Goal: Task Accomplishment & Management: Manage account settings

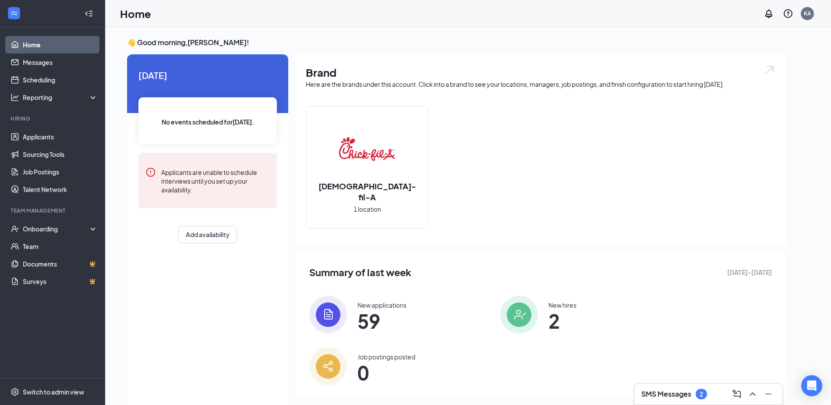
click at [706, 388] on div "SMS Messages 2" at bounding box center [709, 394] width 134 height 14
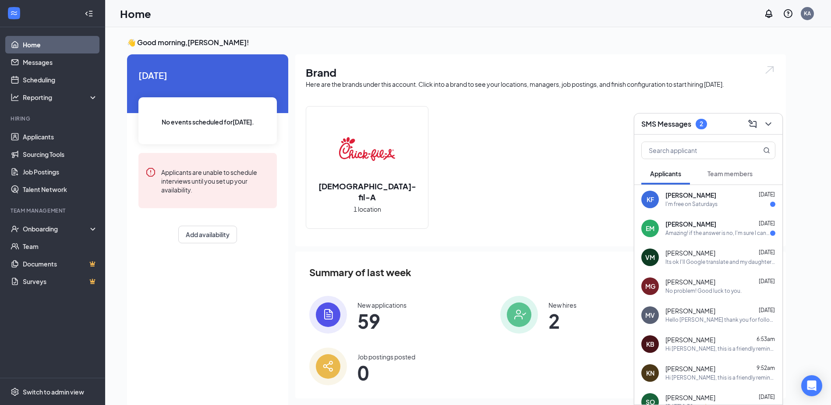
click at [722, 255] on div "[PERSON_NAME] [DATE]" at bounding box center [721, 253] width 110 height 9
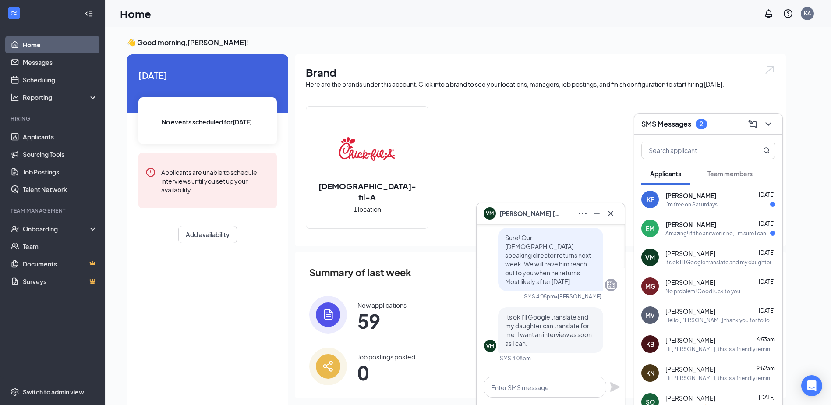
scroll to position [18, 0]
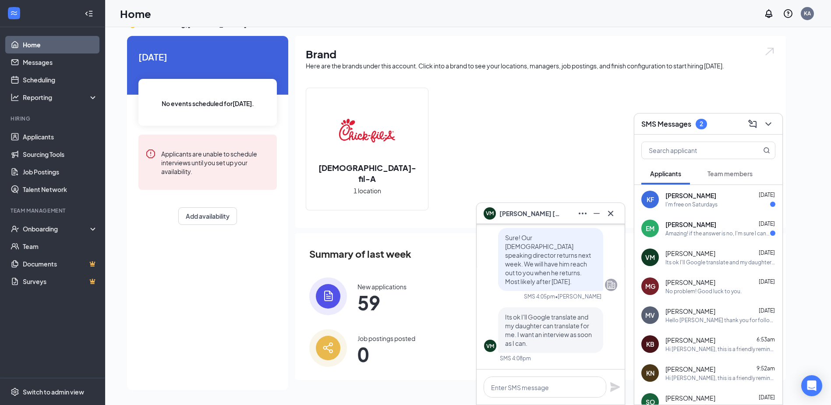
click at [514, 214] on span "[PERSON_NAME]" at bounding box center [530, 214] width 61 height 10
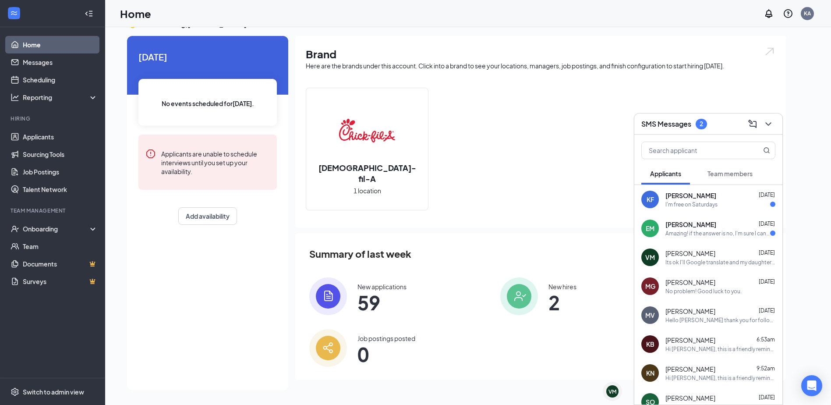
click at [650, 252] on div "VM" at bounding box center [651, 257] width 18 height 18
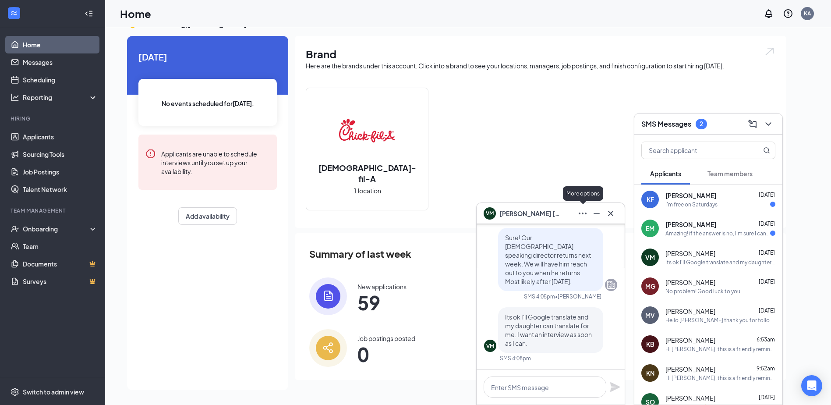
click at [588, 215] on button at bounding box center [583, 213] width 14 height 14
click at [493, 213] on div "VM" at bounding box center [490, 212] width 8 height 7
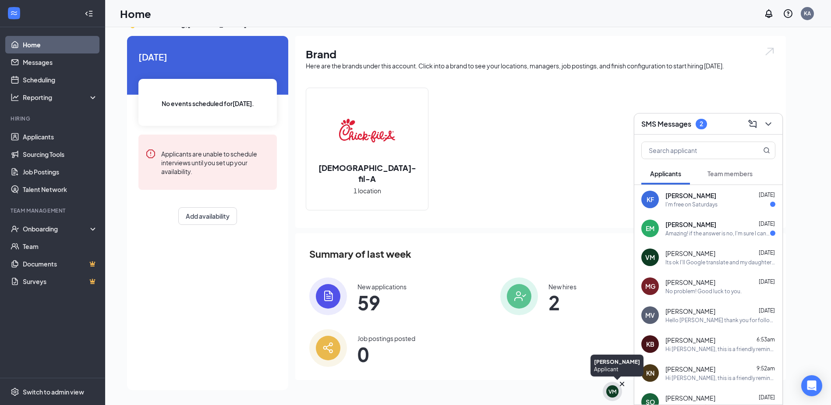
click at [611, 393] on div "VM" at bounding box center [613, 391] width 8 height 7
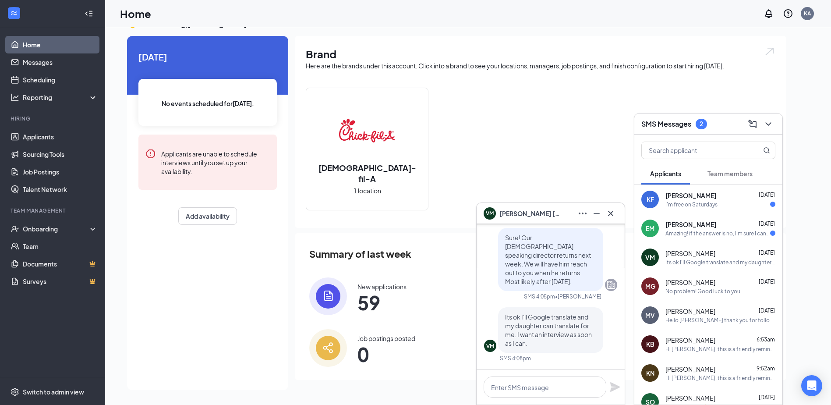
click at [493, 345] on div "VM" at bounding box center [490, 345] width 8 height 7
click at [51, 131] on link "Applicants" at bounding box center [60, 137] width 75 height 18
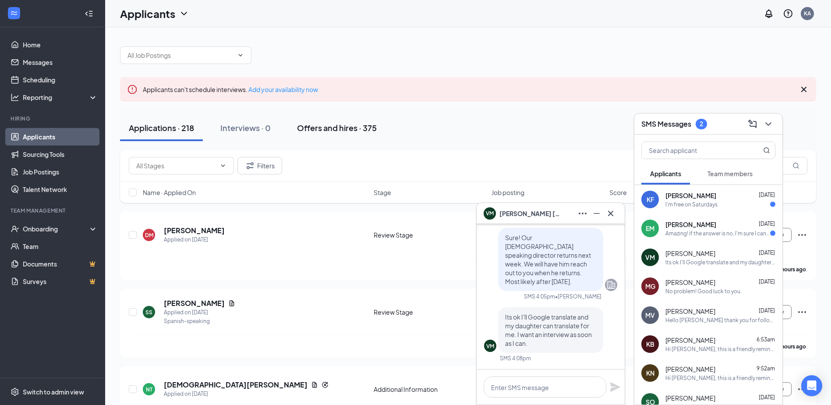
click at [328, 132] on div "Offers and hires · 375" at bounding box center [337, 127] width 80 height 11
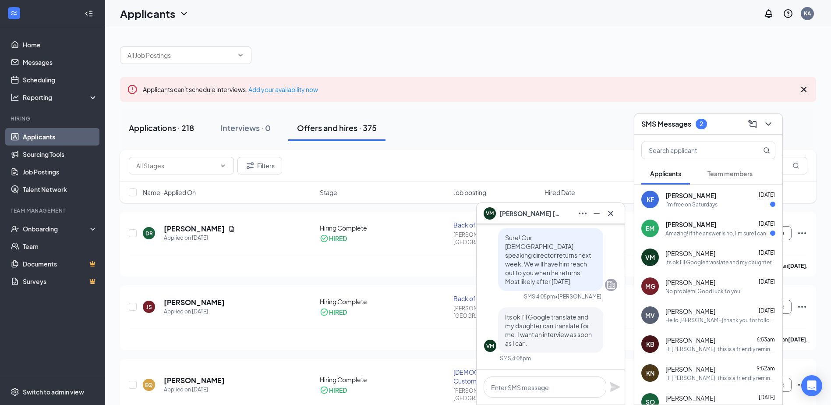
click at [168, 127] on div "Applications · 218" at bounding box center [161, 127] width 65 height 11
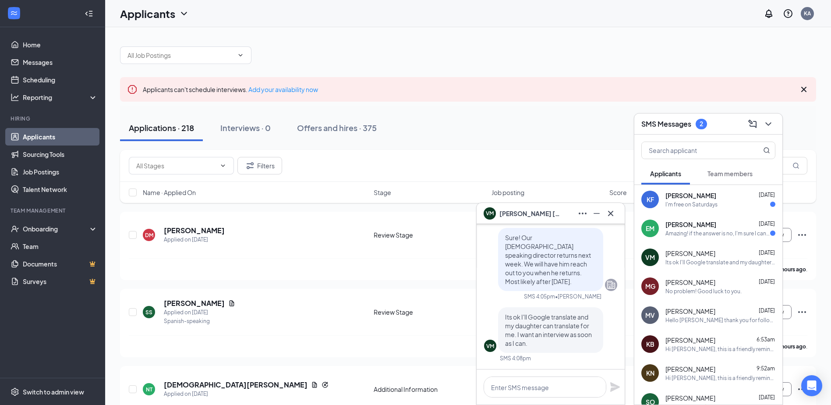
click at [731, 120] on div "SMS Messages 2" at bounding box center [709, 124] width 134 height 14
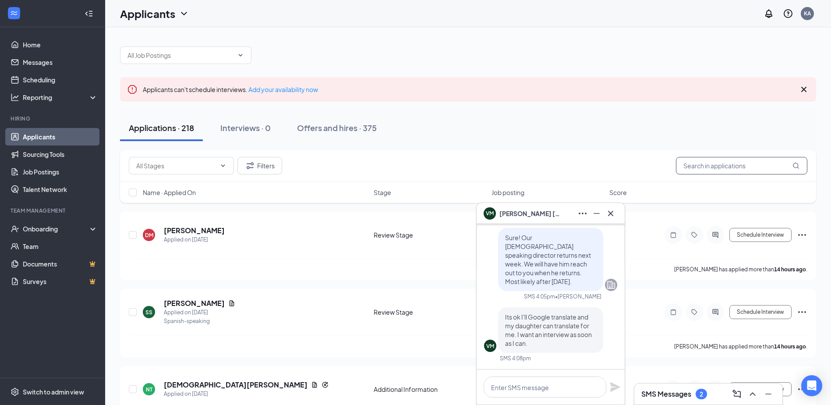
click at [717, 166] on input "text" at bounding box center [741, 166] width 131 height 18
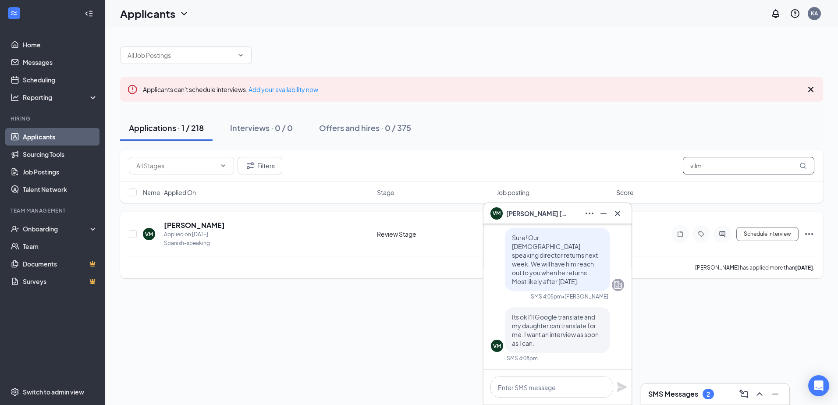
type input "vilm"
click at [212, 235] on div "Applied on [DATE]" at bounding box center [194, 234] width 61 height 9
click at [152, 236] on div "VM" at bounding box center [149, 234] width 8 height 7
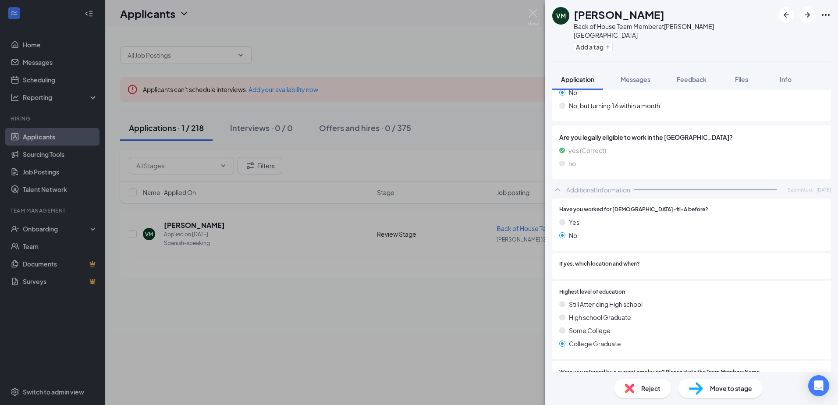
scroll to position [219, 0]
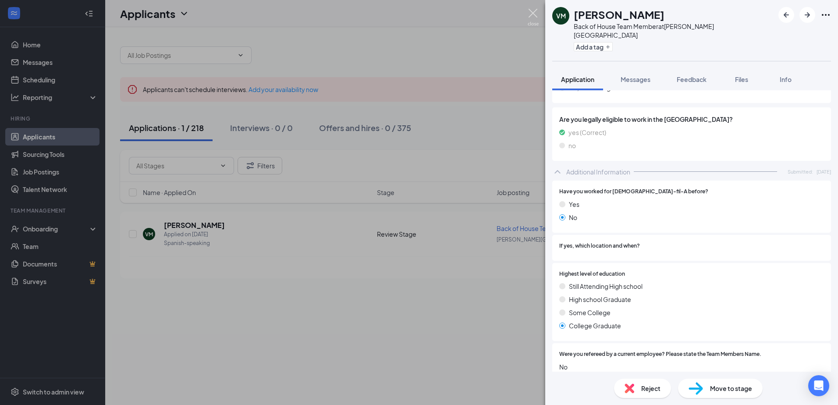
click at [532, 16] on img at bounding box center [533, 17] width 11 height 17
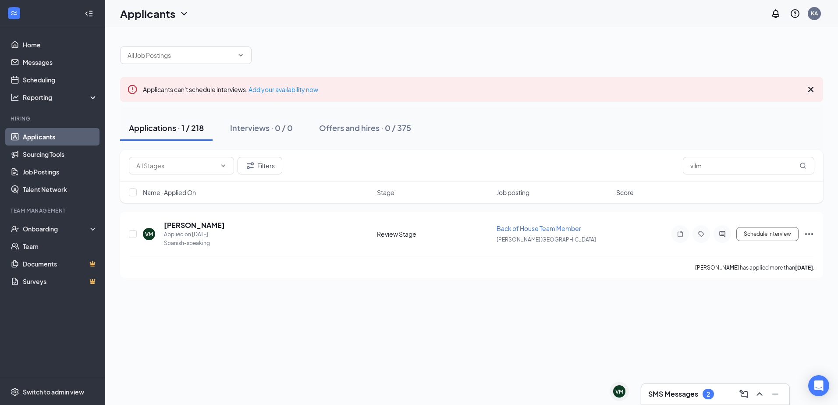
click at [703, 387] on div "SMS Messages 2" at bounding box center [715, 394] width 134 height 14
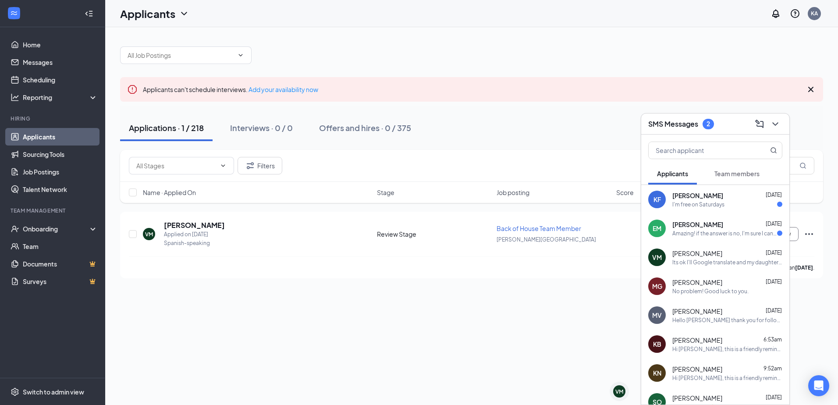
click at [713, 288] on div "No problem! Good luck to you." at bounding box center [710, 291] width 76 height 7
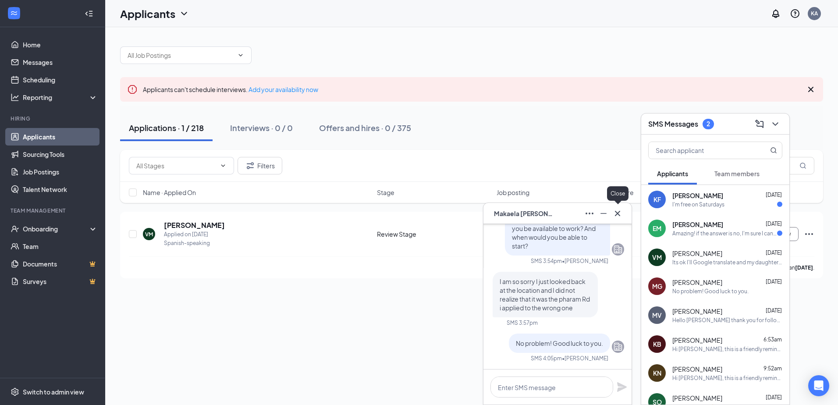
click at [615, 209] on icon "Cross" at bounding box center [617, 213] width 11 height 11
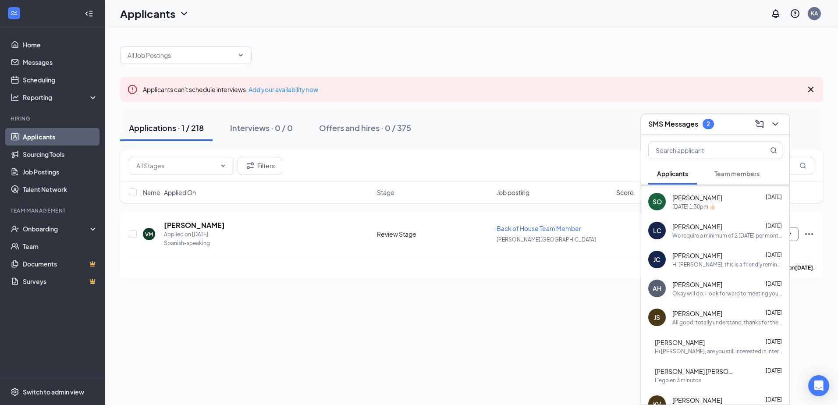
scroll to position [201, 0]
